Goal: Information Seeking & Learning: Understand process/instructions

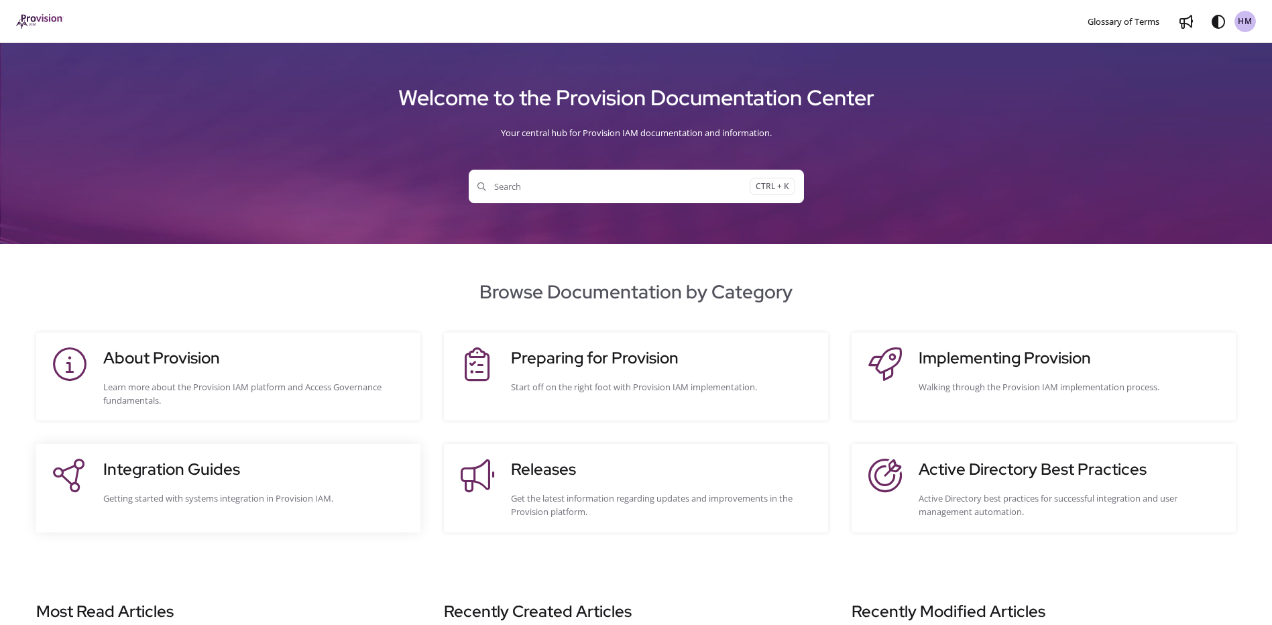
click at [226, 467] on h3 "Integration Guides" at bounding box center [255, 469] width 304 height 24
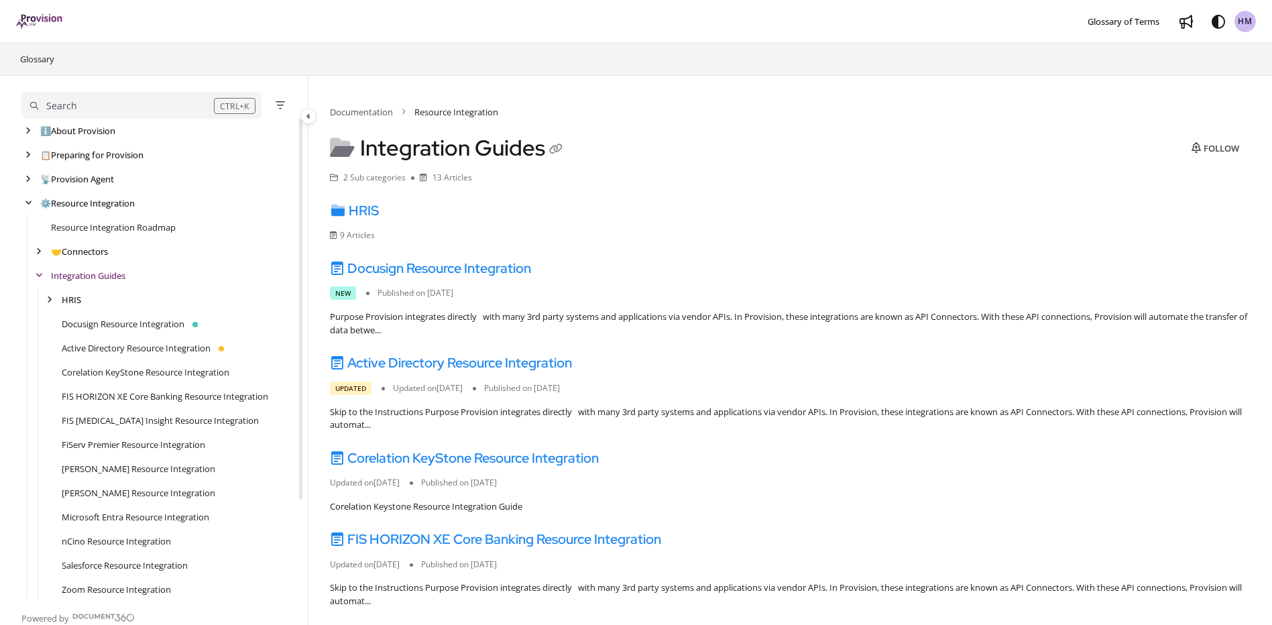
scroll to position [24, 0]
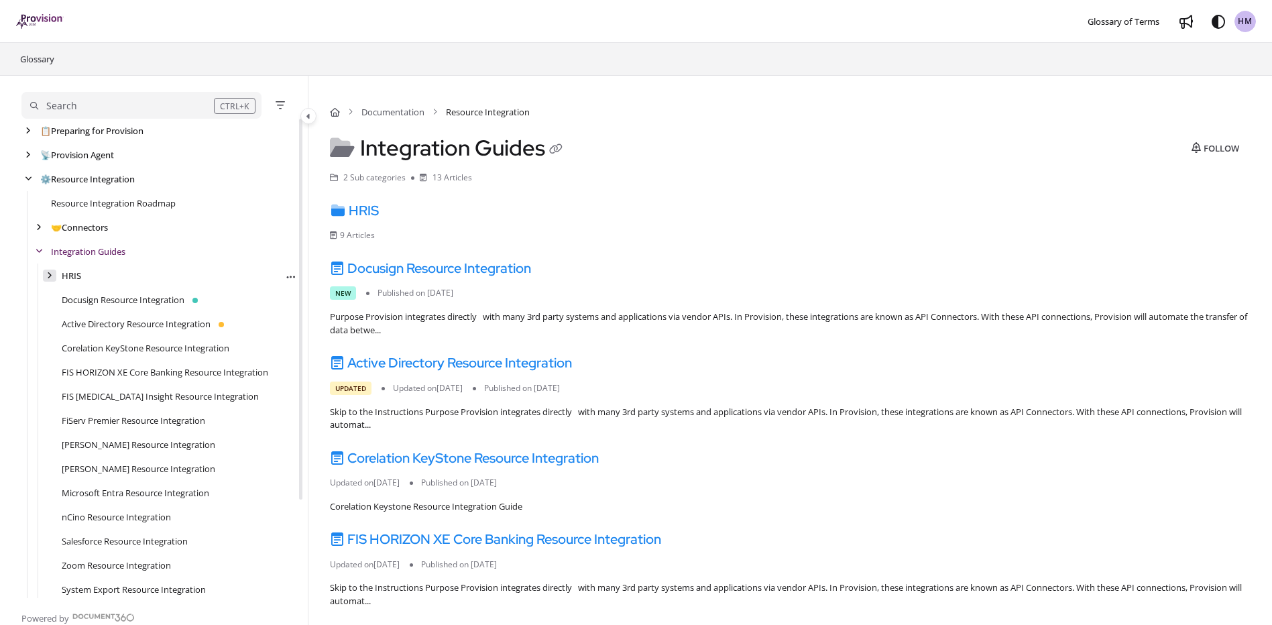
click at [46, 273] on div "arrow" at bounding box center [49, 276] width 13 height 13
click at [46, 273] on icon "arrow" at bounding box center [49, 276] width 7 height 8
click at [113, 375] on link "FIS HORIZON XE Core Banking Resource Integration" at bounding box center [165, 371] width 206 height 13
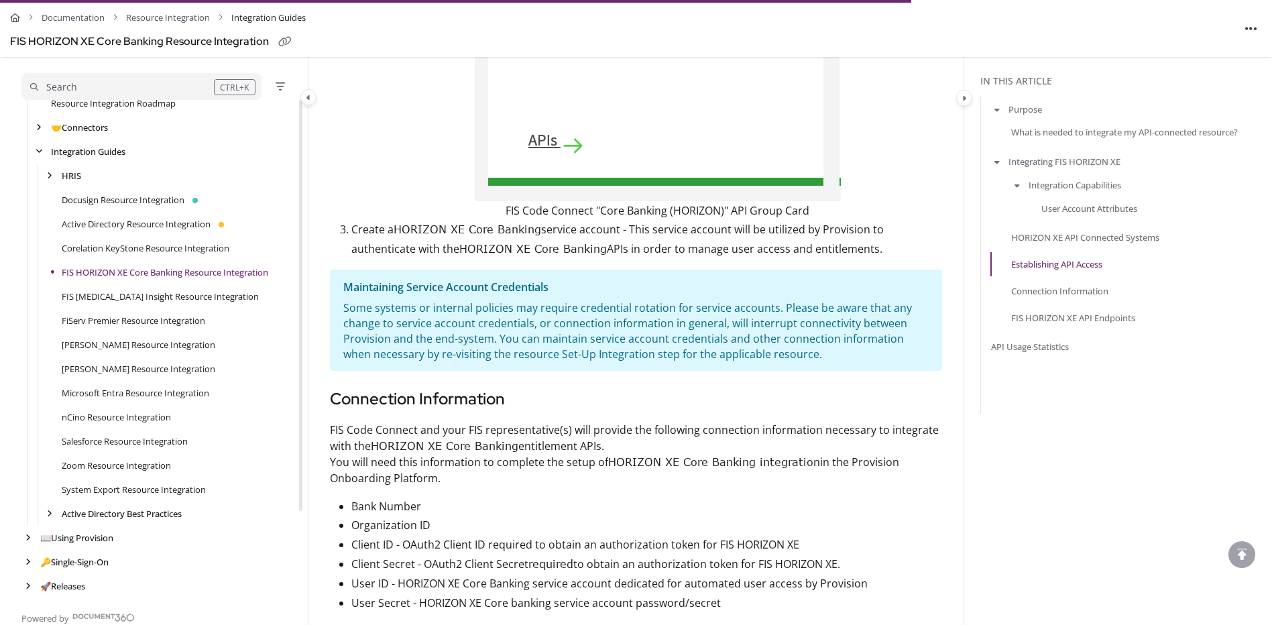
scroll to position [2346, 0]
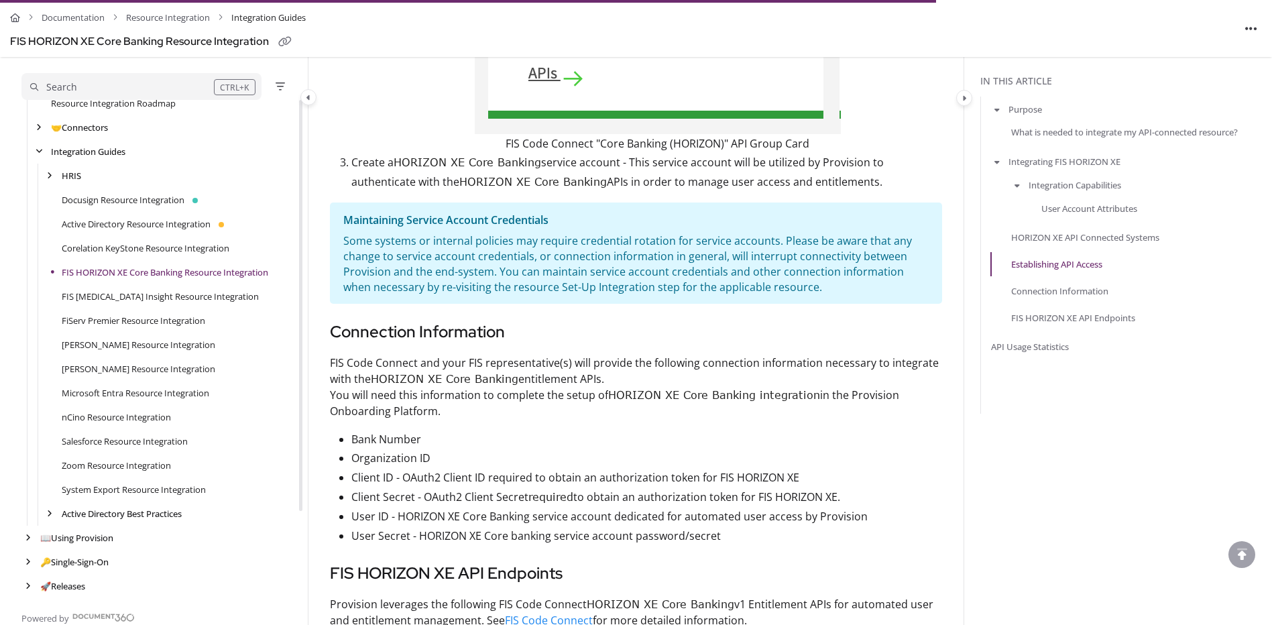
click at [493, 449] on p "Bank Number" at bounding box center [646, 439] width 591 height 19
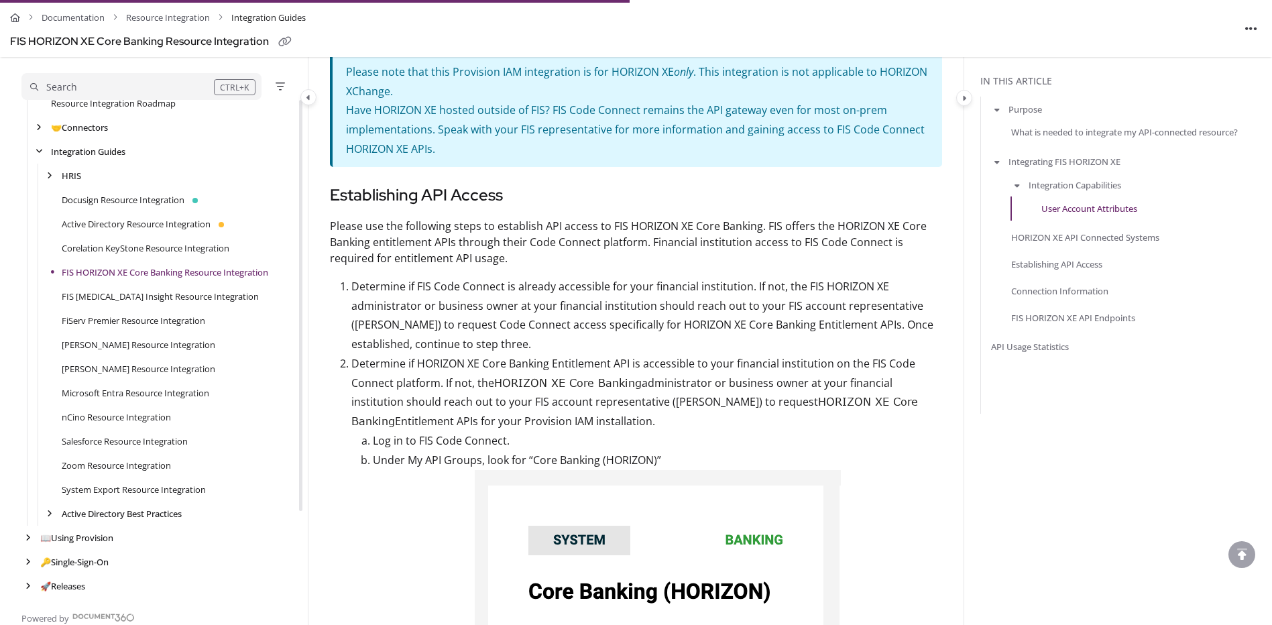
scroll to position [1609, 0]
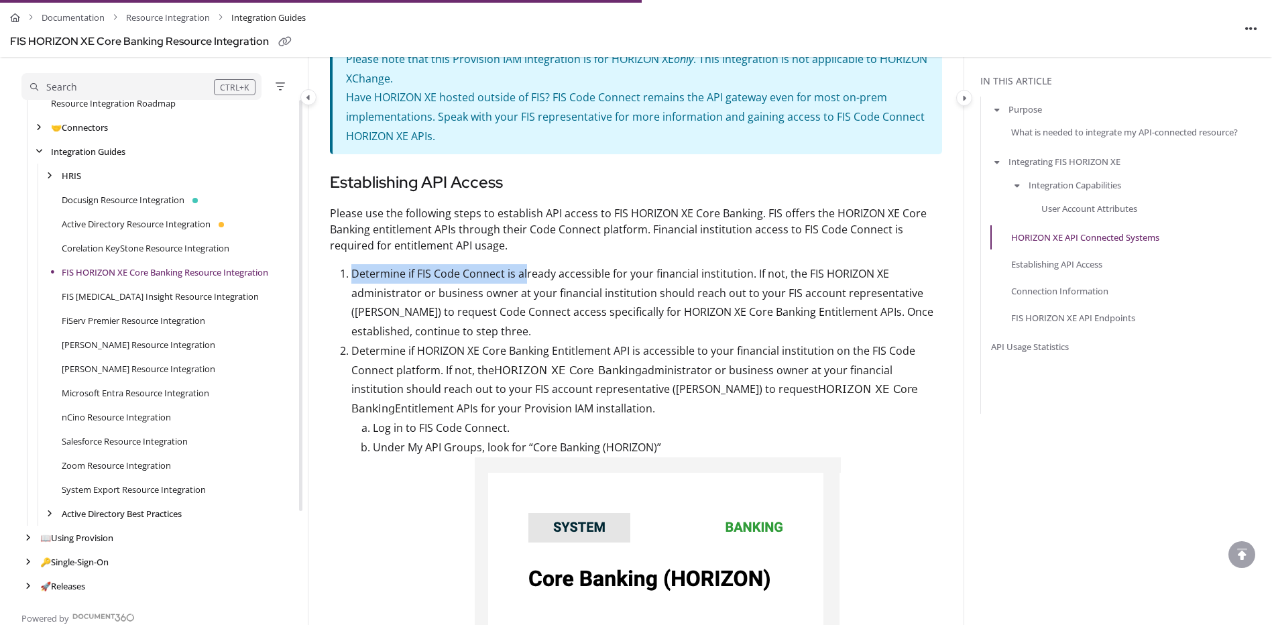
drag, startPoint x: 352, startPoint y: 282, endPoint x: 527, endPoint y: 288, distance: 175.1
click at [527, 288] on p "Determine if FIS Code Connect is already accessible for your financial institut…" at bounding box center [646, 302] width 591 height 77
drag, startPoint x: 527, startPoint y: 288, endPoint x: 448, endPoint y: 285, distance: 78.5
click at [452, 285] on p "Determine if FIS Code Connect is already accessible for your financial institut…" at bounding box center [646, 302] width 591 height 77
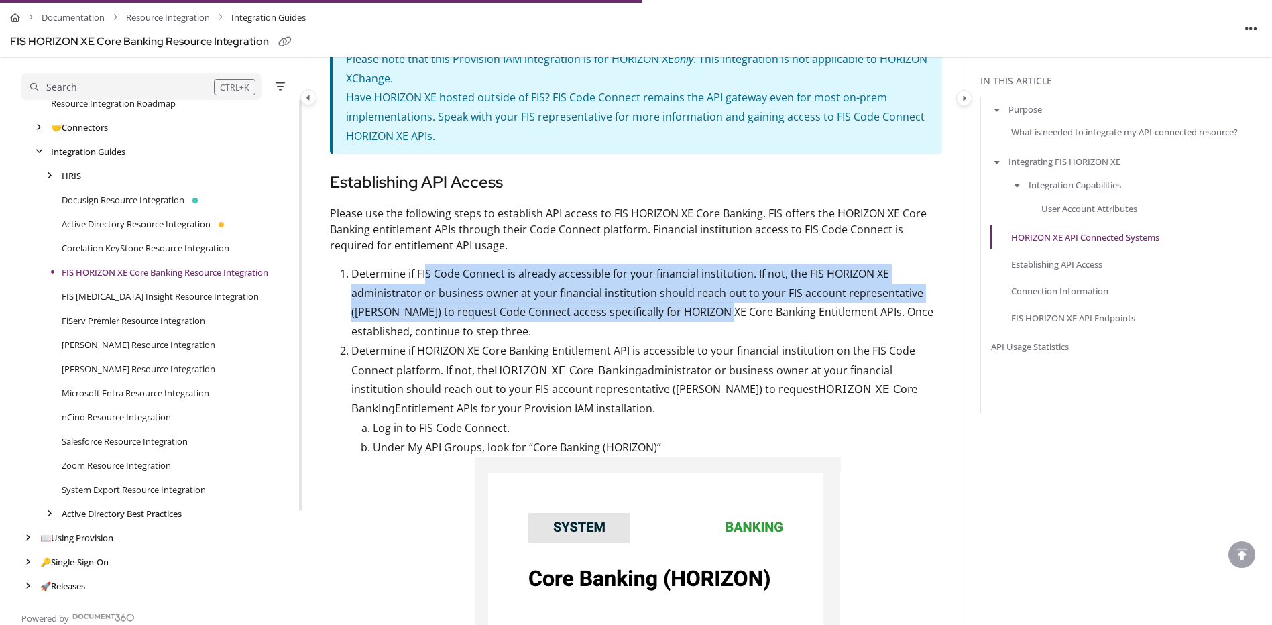
drag, startPoint x: 424, startPoint y: 285, endPoint x: 722, endPoint y: 320, distance: 300.4
click at [722, 320] on p "Determine if FIS Code Connect is already accessible for your financial institut…" at bounding box center [646, 302] width 591 height 77
drag, startPoint x: 722, startPoint y: 320, endPoint x: 703, endPoint y: 325, distance: 19.5
click at [703, 325] on p "Determine if FIS Code Connect is already accessible for your financial institut…" at bounding box center [646, 302] width 591 height 77
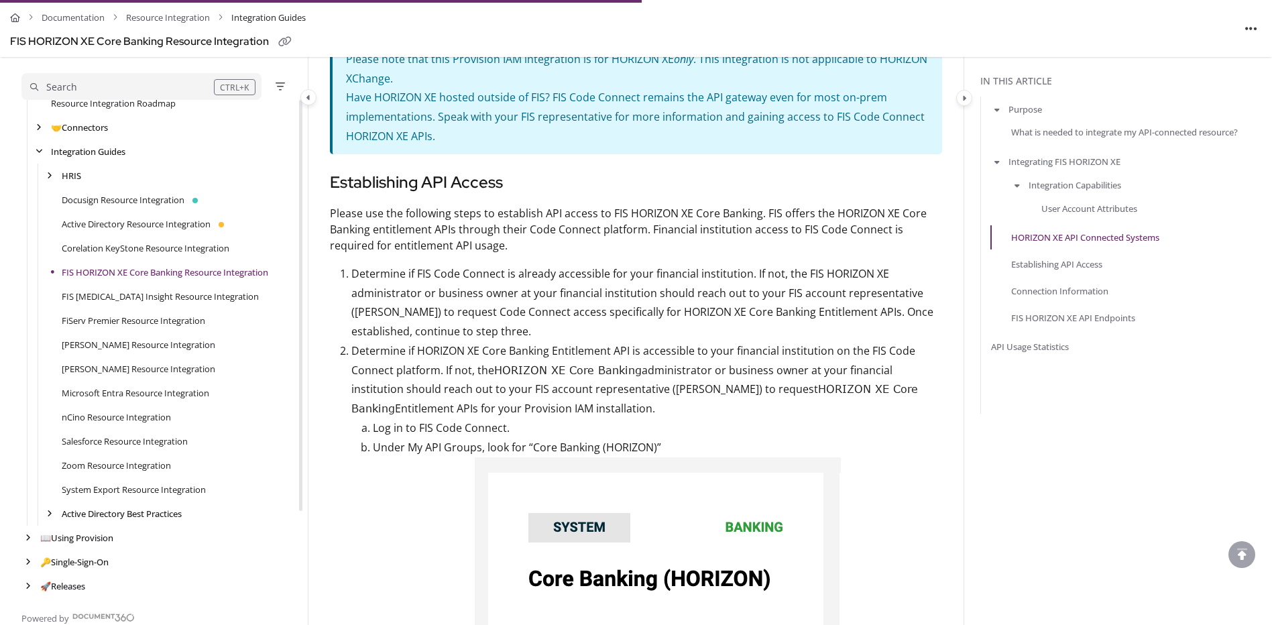
click at [888, 432] on p "Log in to FIS Code Connect." at bounding box center [657, 427] width 569 height 19
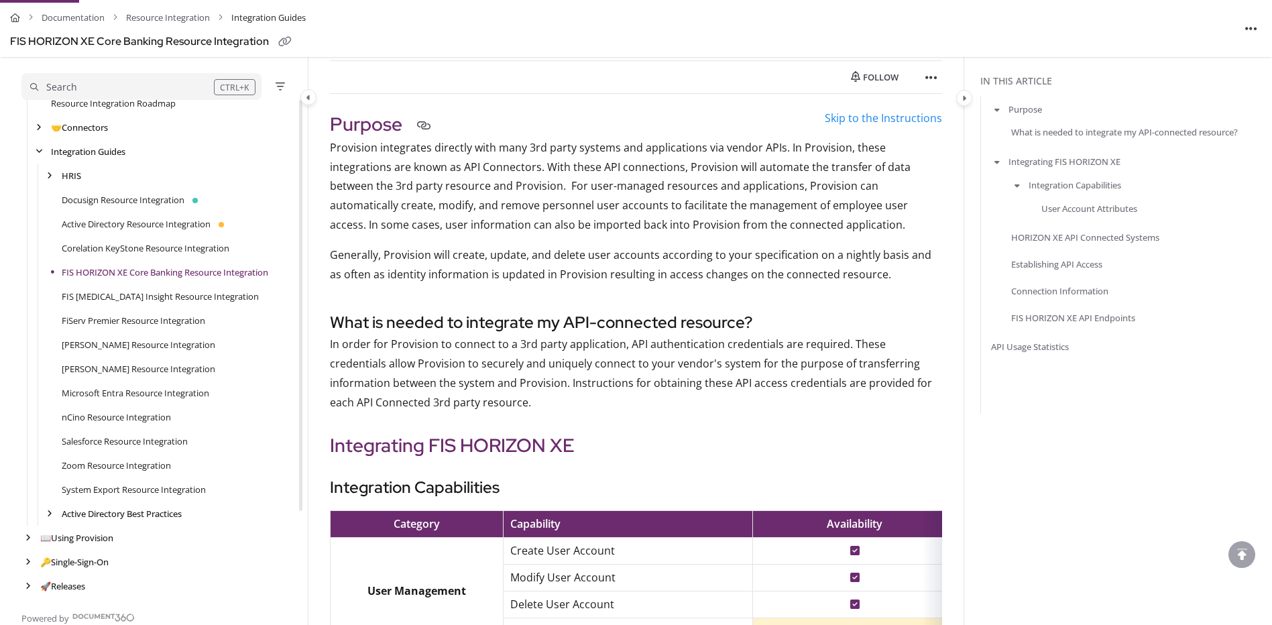
scroll to position [134, 0]
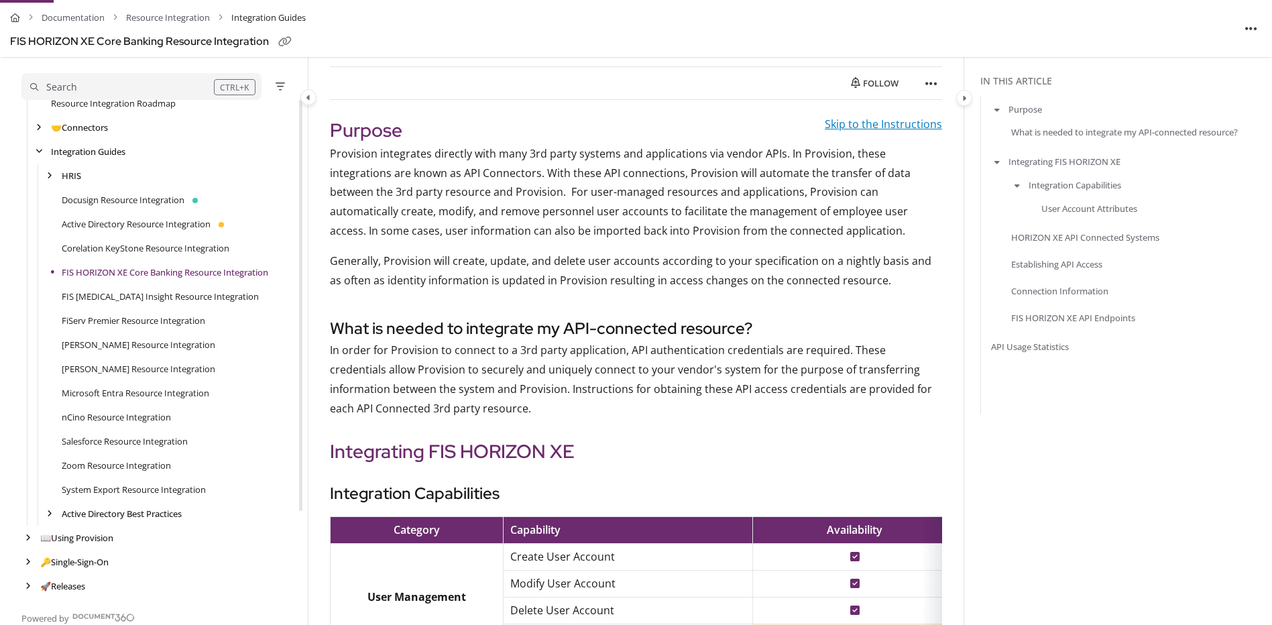
click at [883, 127] on link "Skip to the Instructions" at bounding box center [883, 124] width 117 height 15
click at [857, 125] on link "Skip to the Instructions" at bounding box center [883, 124] width 117 height 15
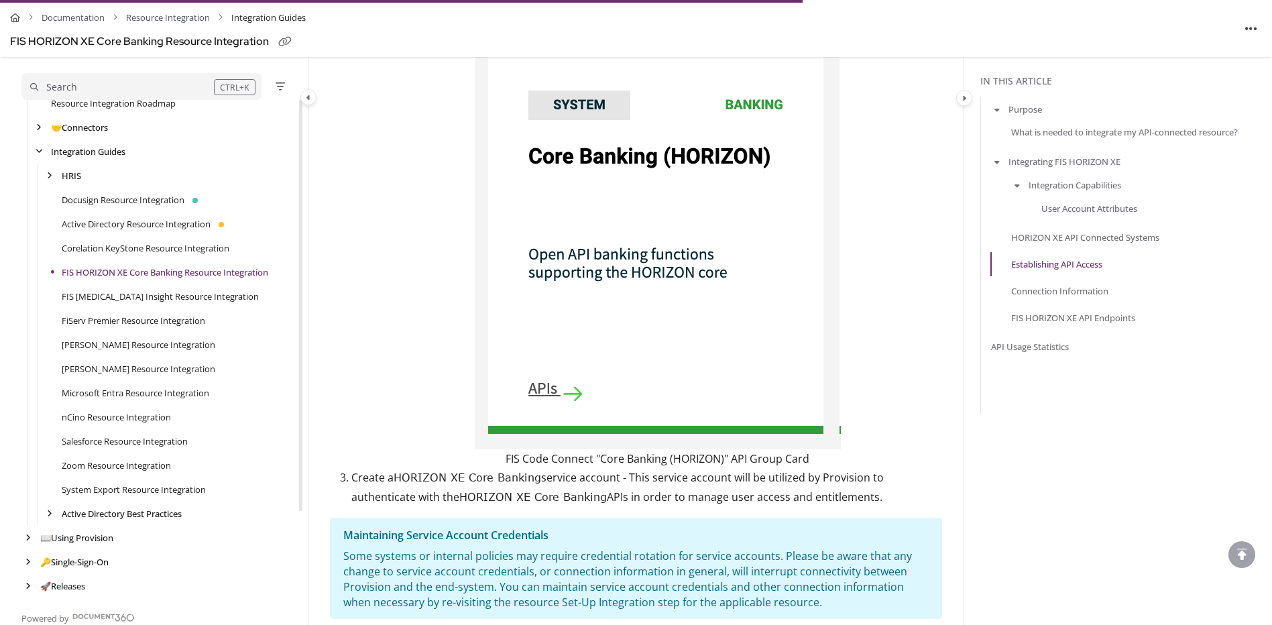
scroll to position [2011, 0]
